Goal: Information Seeking & Learning: Learn about a topic

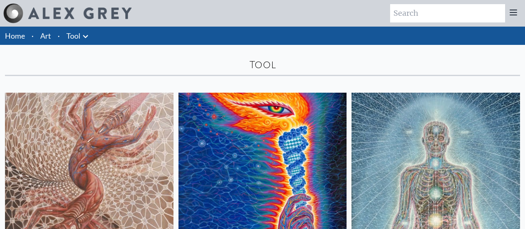
scroll to position [166, 0]
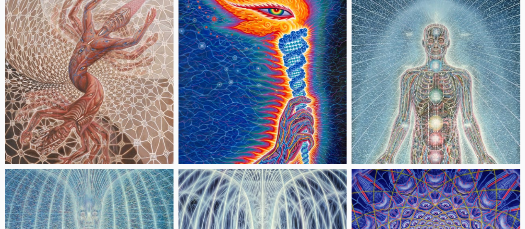
scroll to position [2, 0]
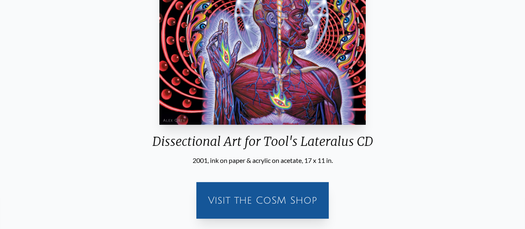
scroll to position [124, 0]
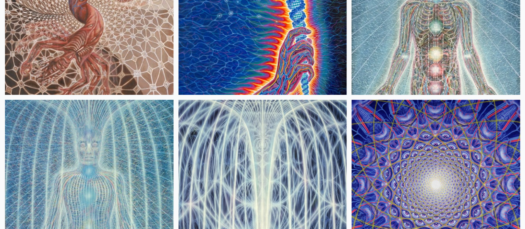
scroll to position [207, 0]
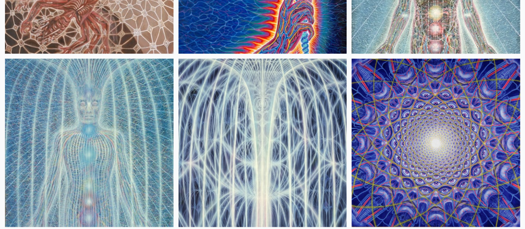
click at [351, 83] on img at bounding box center [435, 143] width 168 height 168
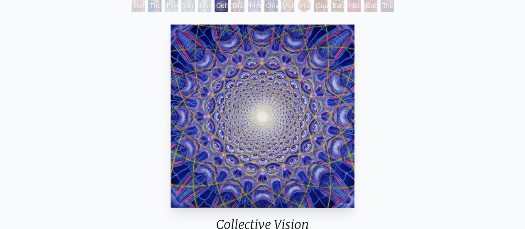
scroll to position [41, 0]
